Goal: Information Seeking & Learning: Learn about a topic

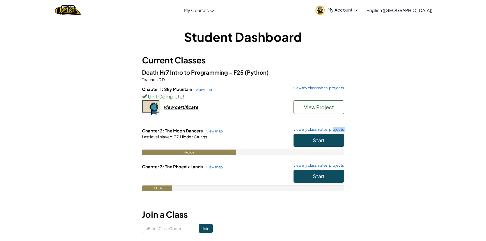
click at [331, 134] on div "Chapter 2: The Moon Dancers view map view my classmates' projects Start Last le…" at bounding box center [243, 146] width 202 height 36
click at [331, 142] on button "Start" at bounding box center [318, 140] width 50 height 13
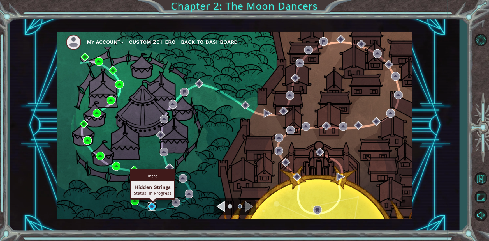
click at [154, 205] on img at bounding box center [152, 206] width 8 height 8
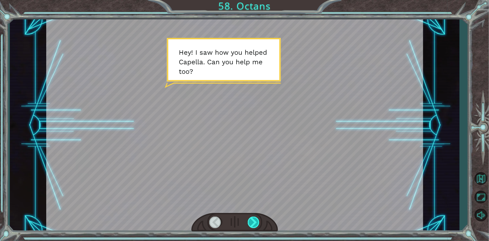
click at [252, 226] on div at bounding box center [254, 223] width 12 height 12
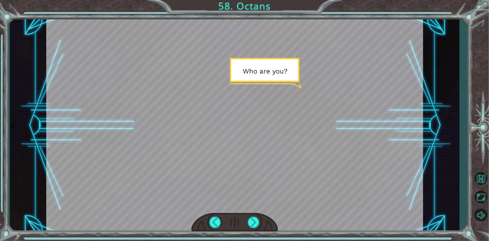
click at [254, 216] on div at bounding box center [235, 222] width 87 height 19
click at [250, 219] on div at bounding box center [254, 223] width 12 height 12
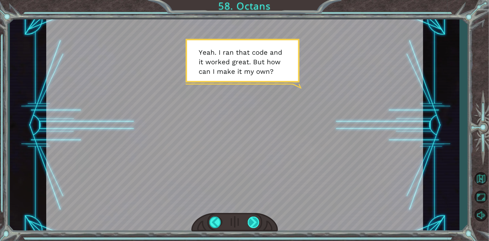
click at [257, 224] on div at bounding box center [254, 223] width 12 height 12
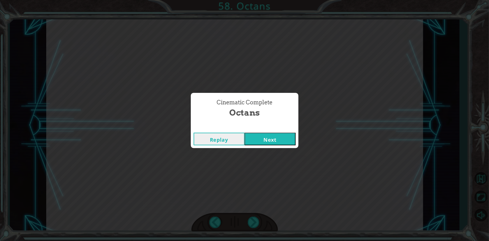
drag, startPoint x: 260, startPoint y: 144, endPoint x: 259, endPoint y: 138, distance: 5.7
click at [261, 140] on button "Next" at bounding box center [270, 139] width 51 height 13
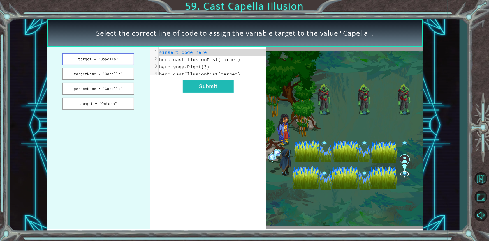
click at [124, 55] on button "target = "Capella"" at bounding box center [98, 59] width 72 height 12
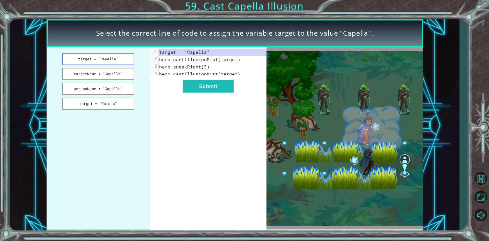
click at [125, 60] on button "target = "Capella"" at bounding box center [98, 59] width 72 height 12
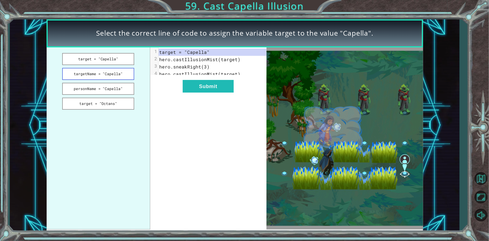
click at [117, 71] on button "targetName = "Capella"" at bounding box center [98, 74] width 72 height 12
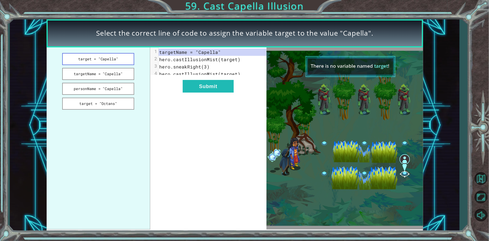
click at [133, 54] on button "target = "Capella"" at bounding box center [98, 59] width 72 height 12
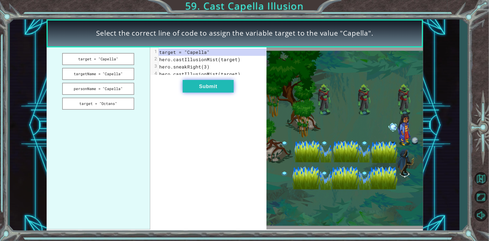
click at [216, 88] on button "Submit" at bounding box center [208, 86] width 51 height 13
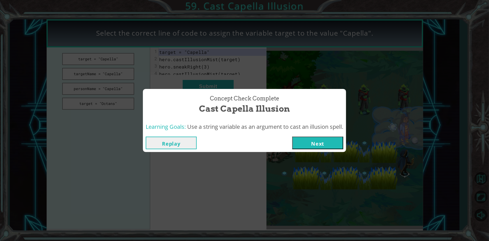
click at [319, 138] on button "Next" at bounding box center [318, 143] width 51 height 13
